Goal: Task Accomplishment & Management: Manage account settings

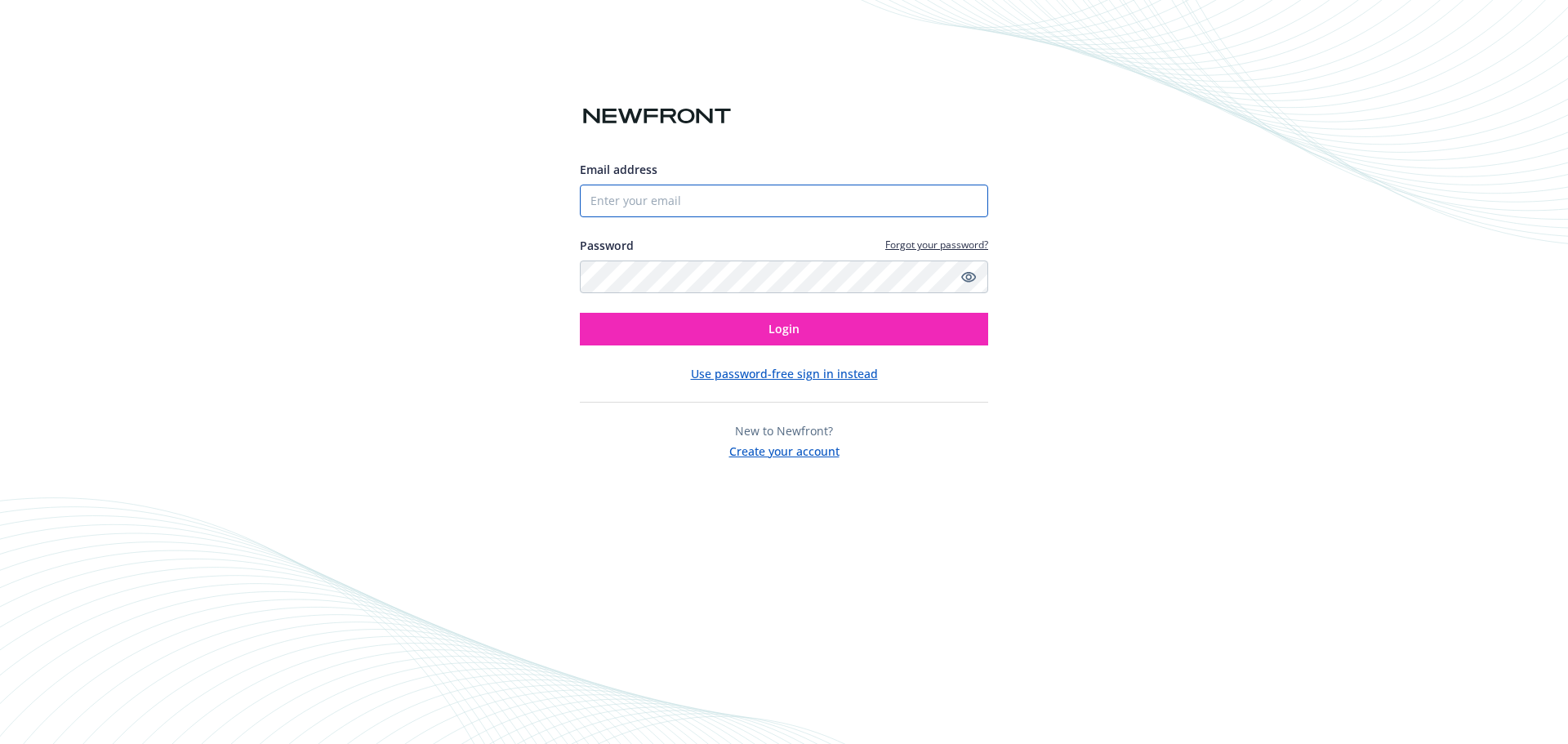
click at [643, 203] on input "Email address" at bounding box center [784, 201] width 408 height 32
type input "[EMAIL_ADDRESS][DOMAIN_NAME]"
click at [579, 312] on button "Login" at bounding box center [784, 329] width 408 height 32
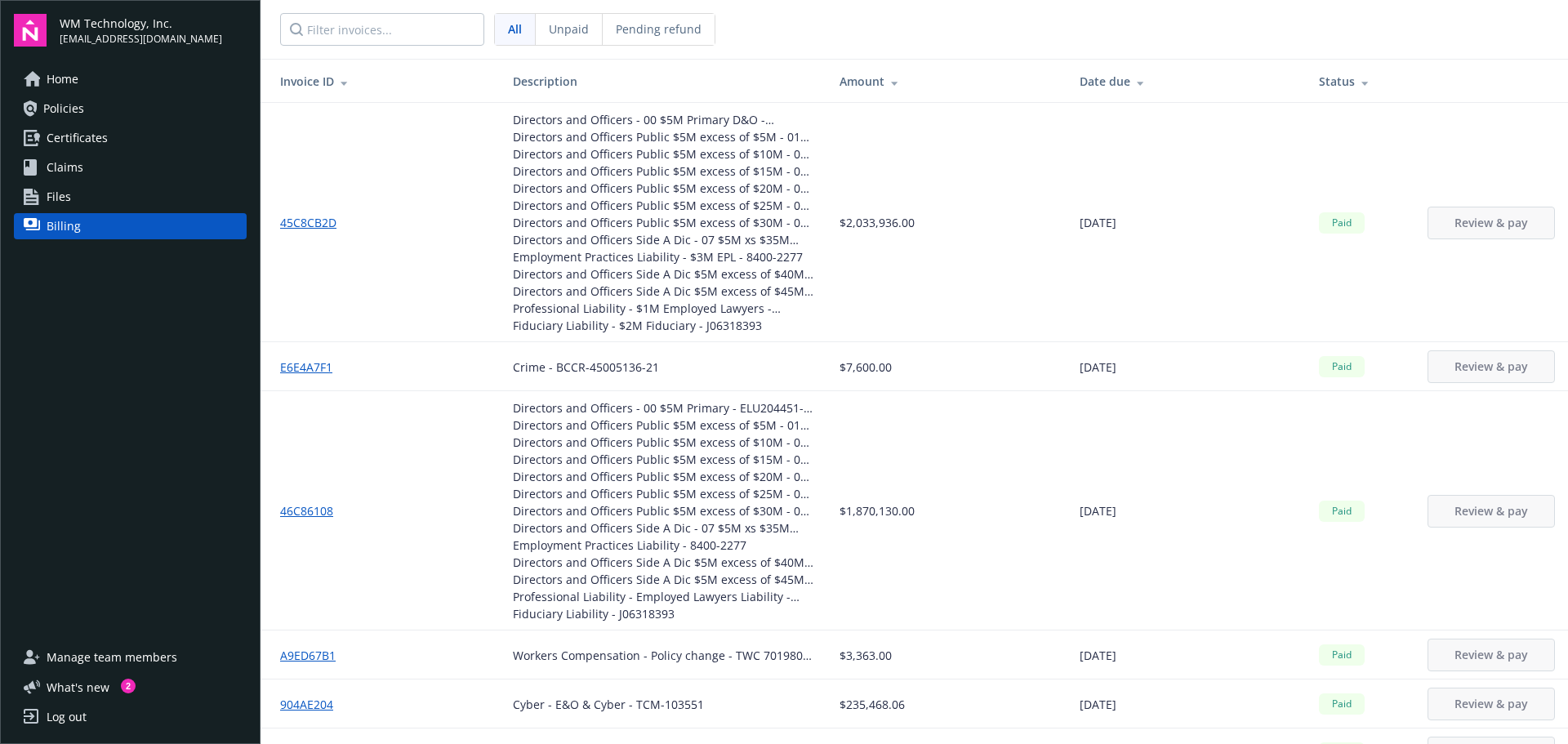
click at [51, 192] on span "Files" at bounding box center [58, 196] width 24 height 26
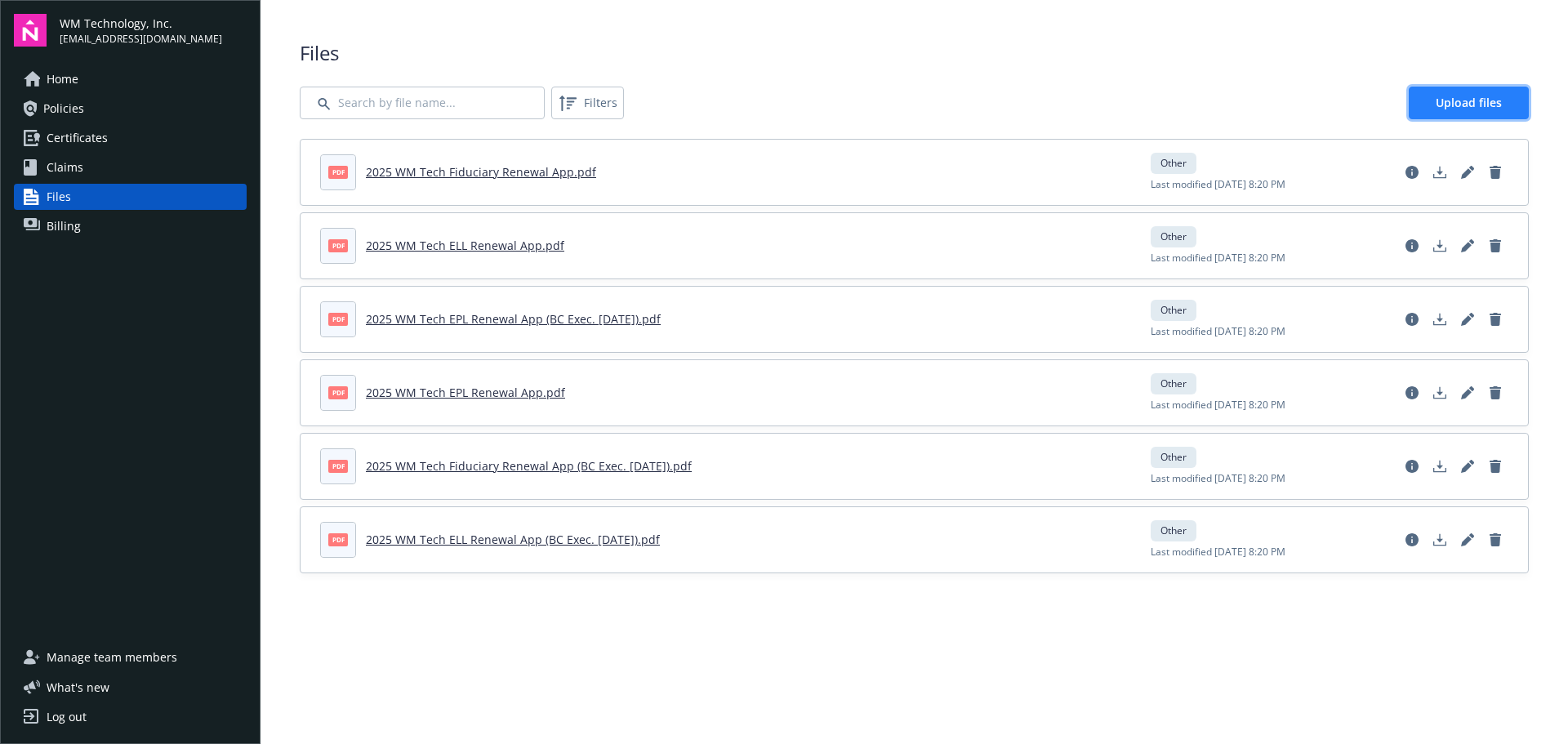
click at [1443, 108] on span "Upload files" at bounding box center [1469, 102] width 66 height 15
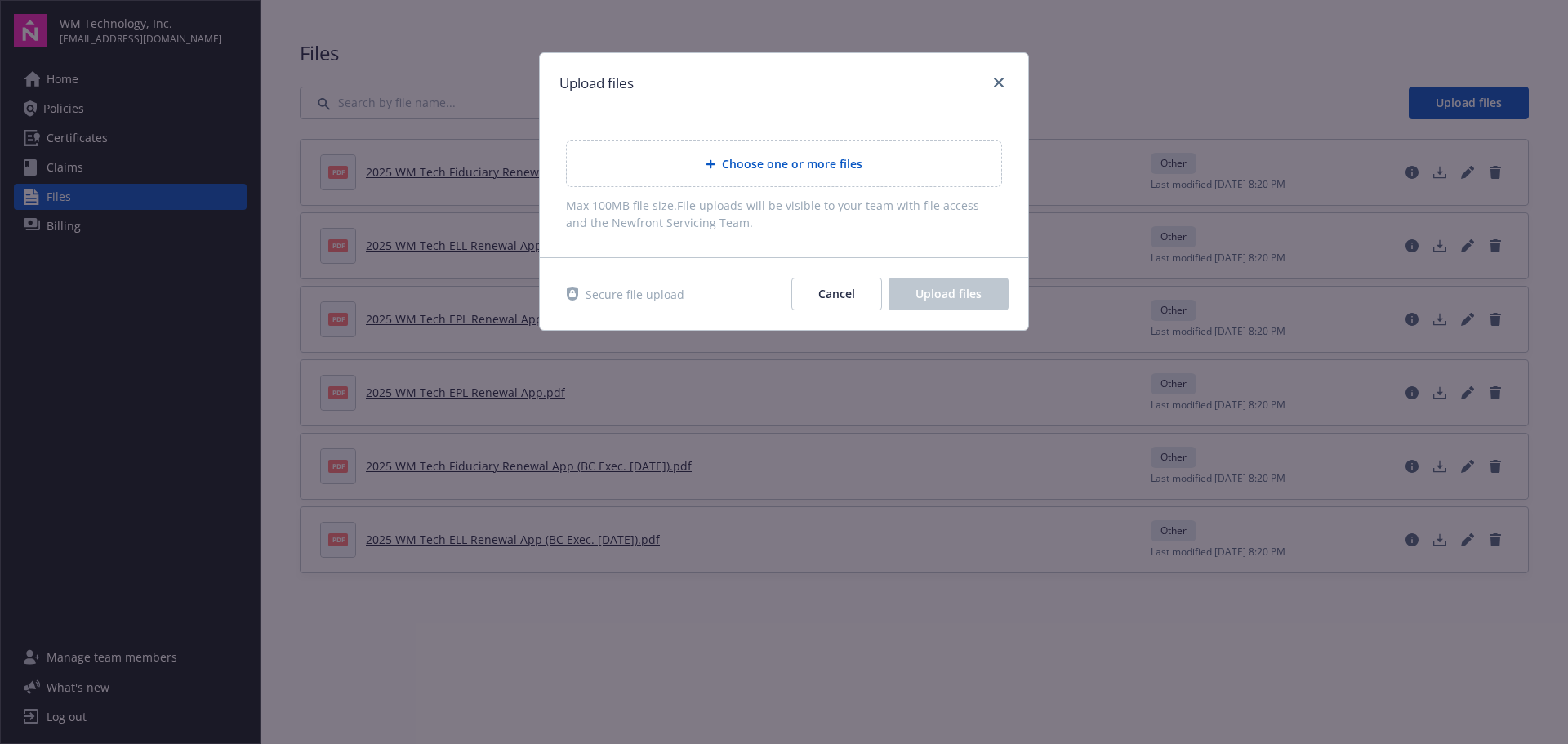
click at [685, 162] on div "Choose one or more files" at bounding box center [784, 163] width 408 height 19
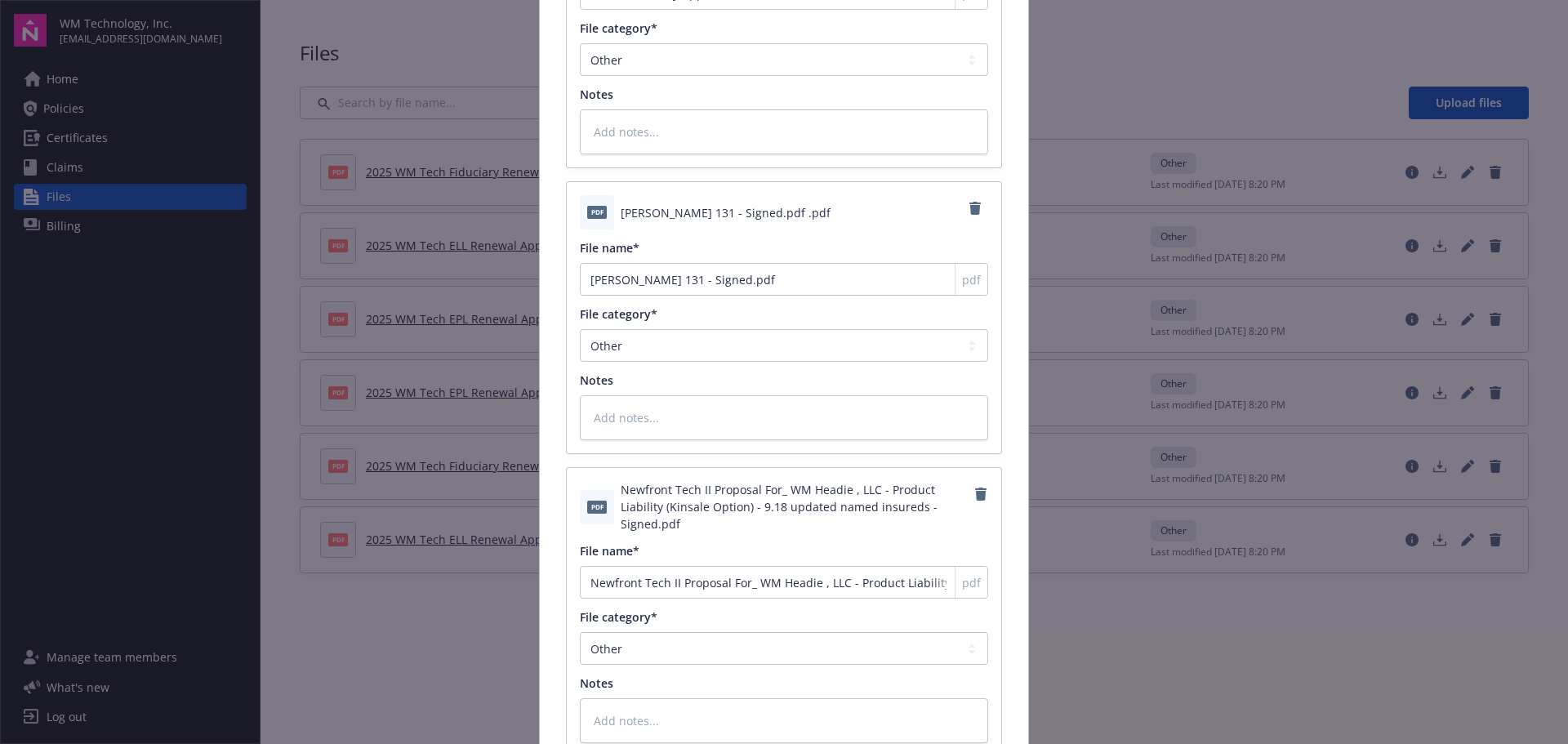
scroll to position [1639, 0]
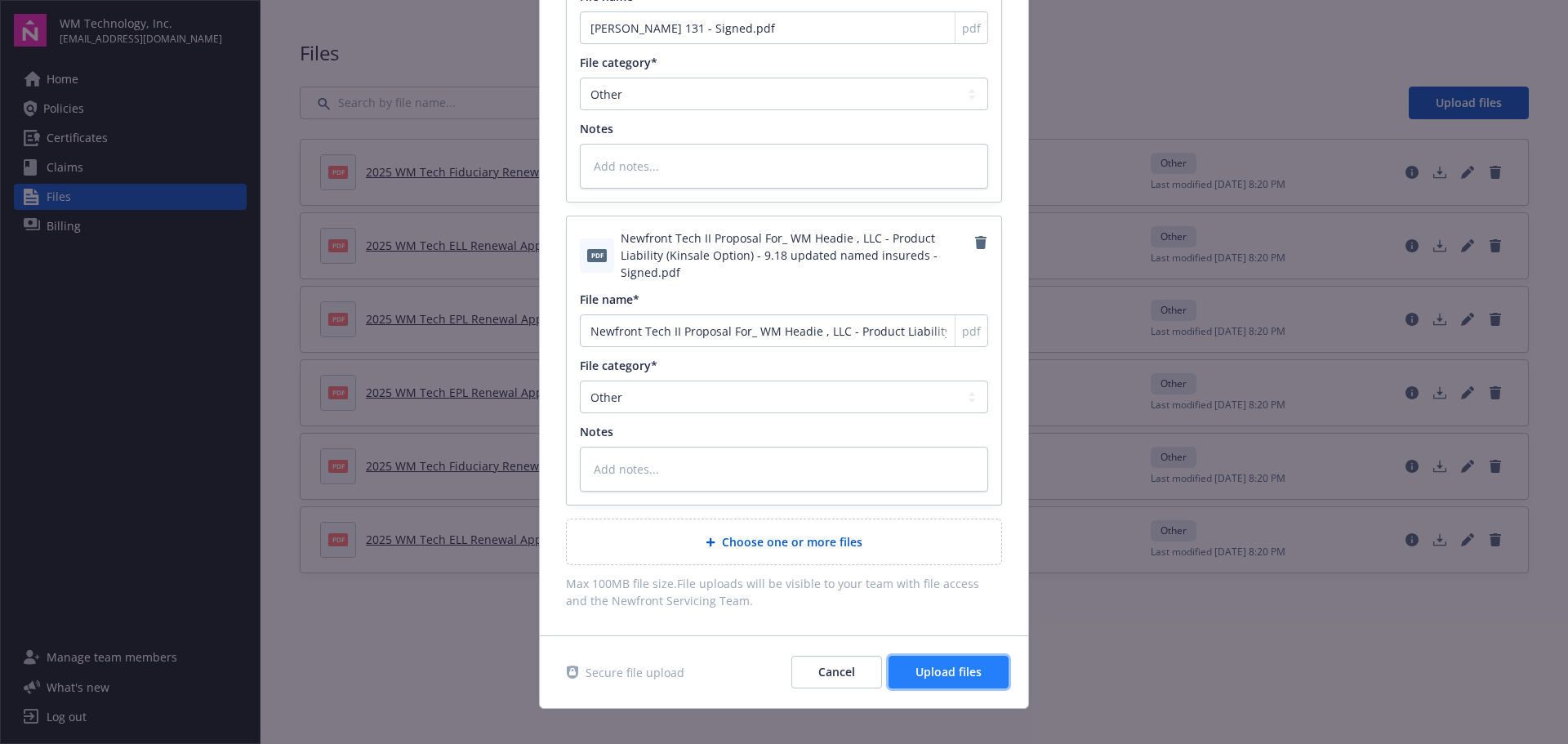
click at [937, 663] on span "Upload files" at bounding box center [948, 671] width 66 height 15
type textarea "x"
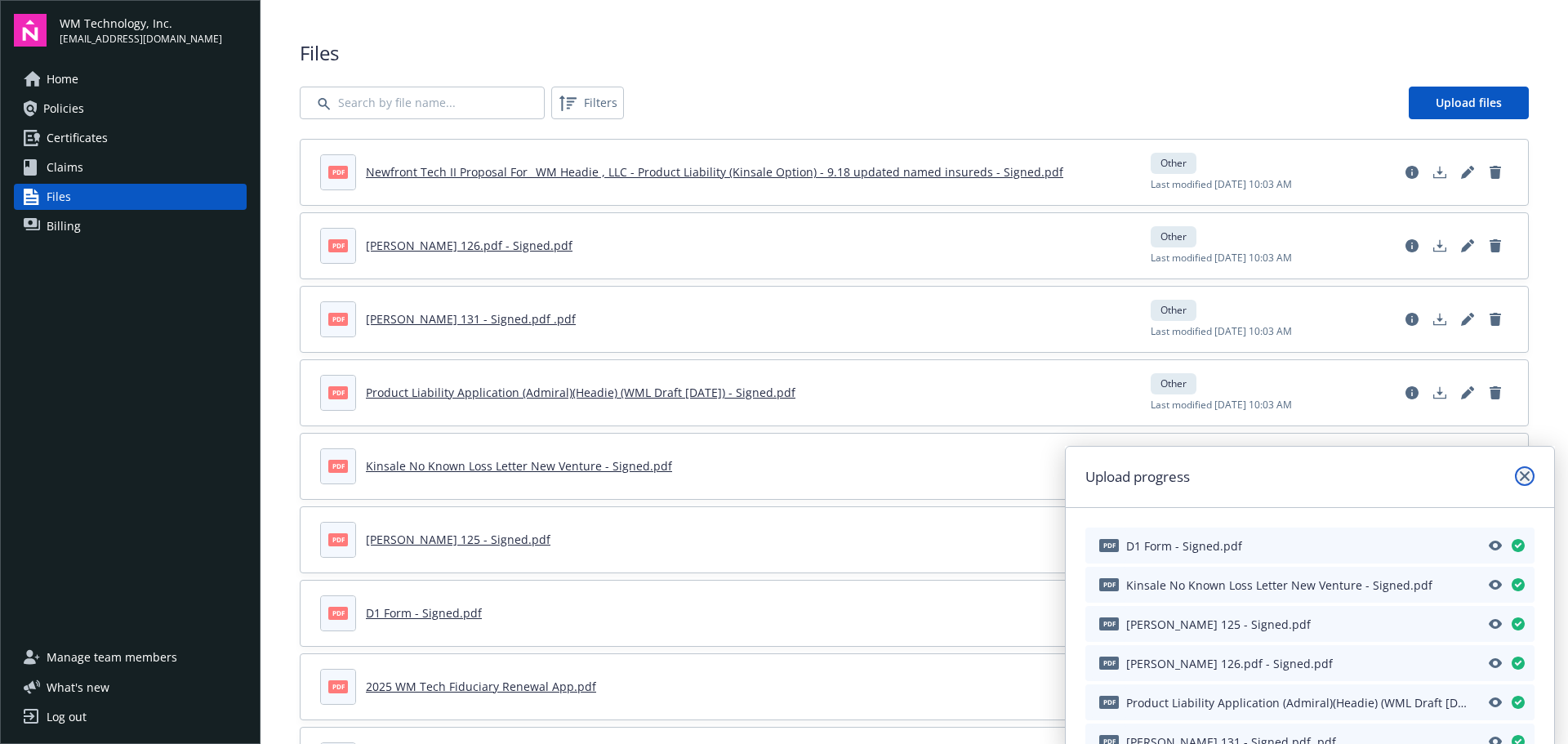
click at [1525, 477] on icon "close" at bounding box center [1524, 475] width 10 height 10
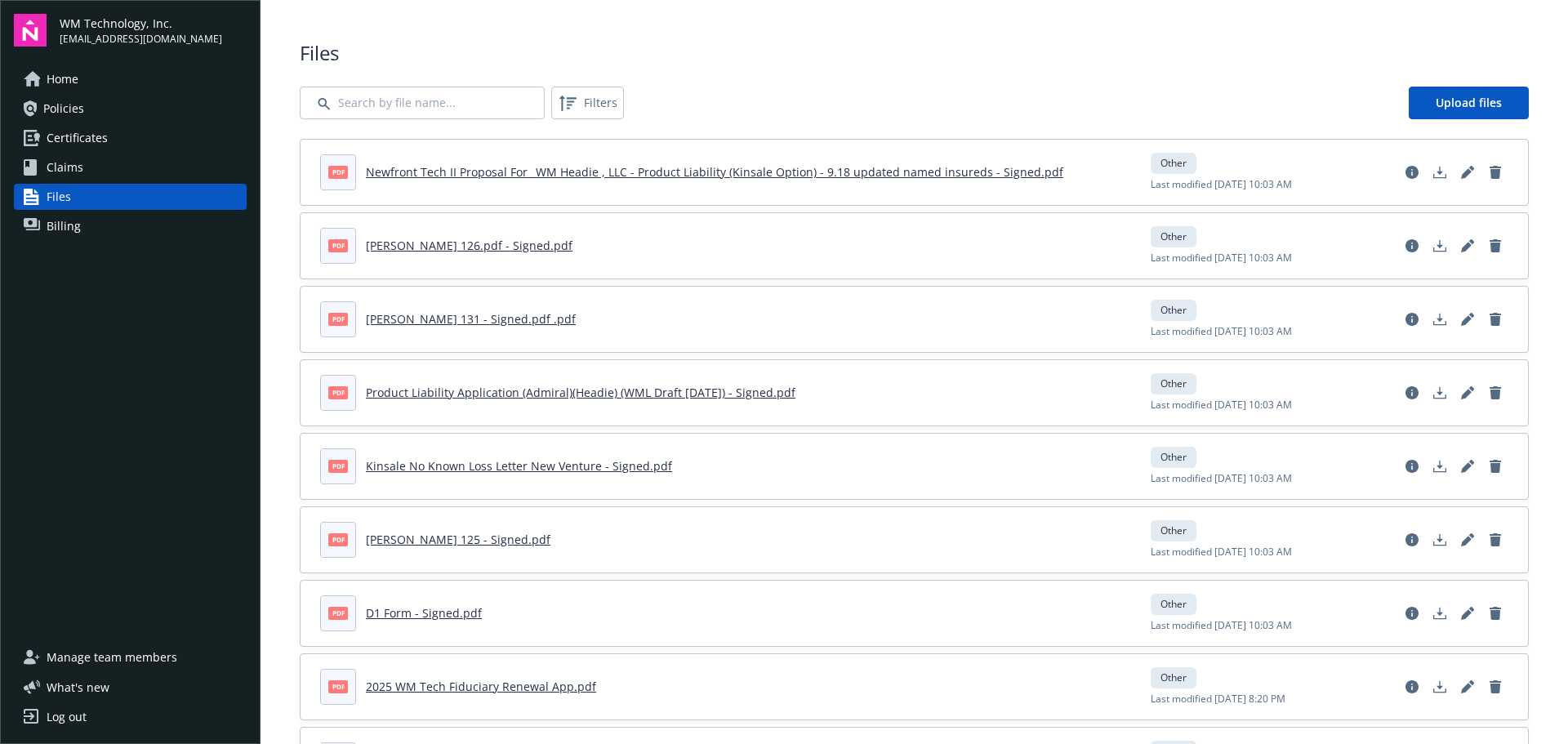
click at [48, 718] on div "Log out" at bounding box center [66, 716] width 40 height 26
